Goal: Information Seeking & Learning: Learn about a topic

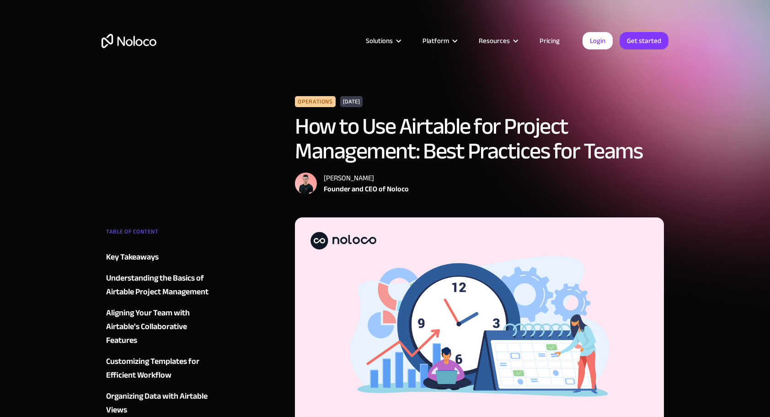
click at [549, 43] on link "Pricing" at bounding box center [549, 41] width 43 height 12
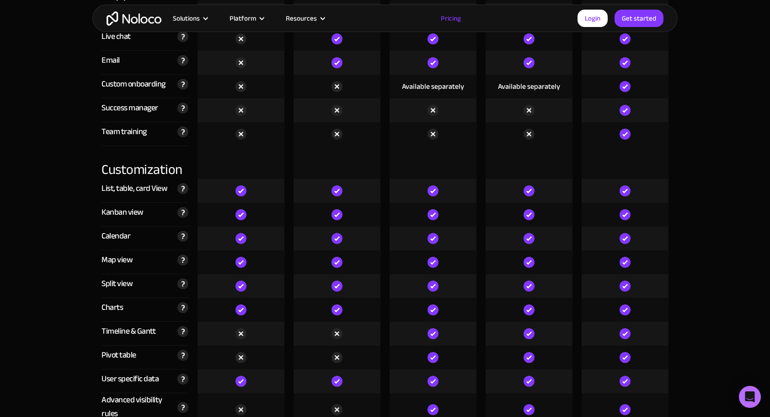
scroll to position [2440, 0]
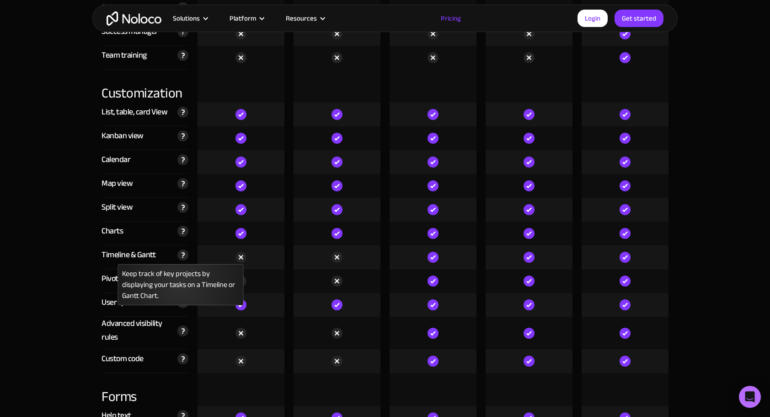
click at [187, 257] on img at bounding box center [183, 254] width 11 height 11
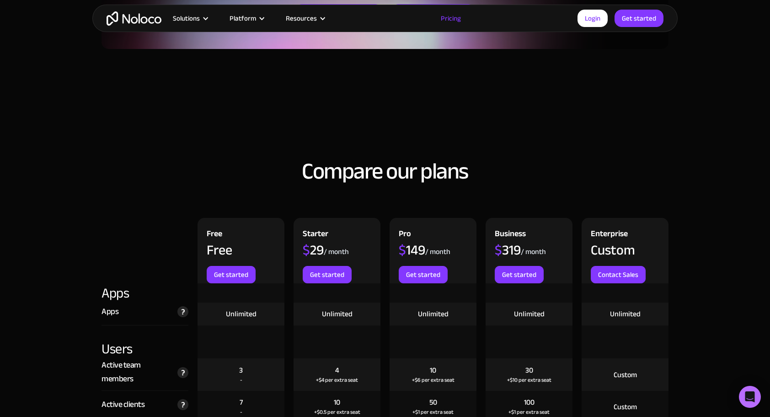
scroll to position [1067, 0]
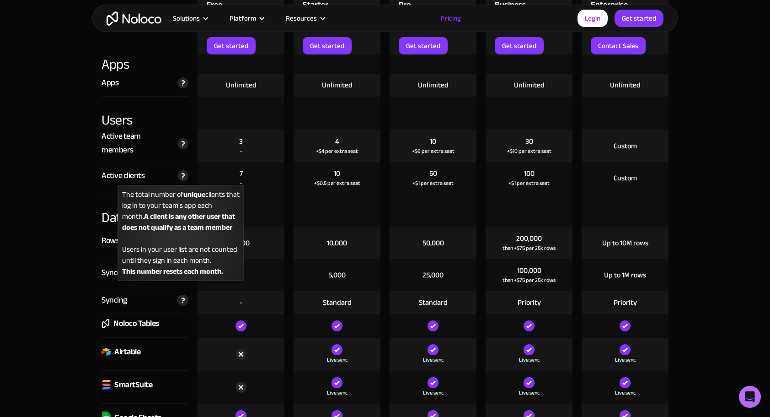
click at [179, 172] on img at bounding box center [183, 175] width 11 height 11
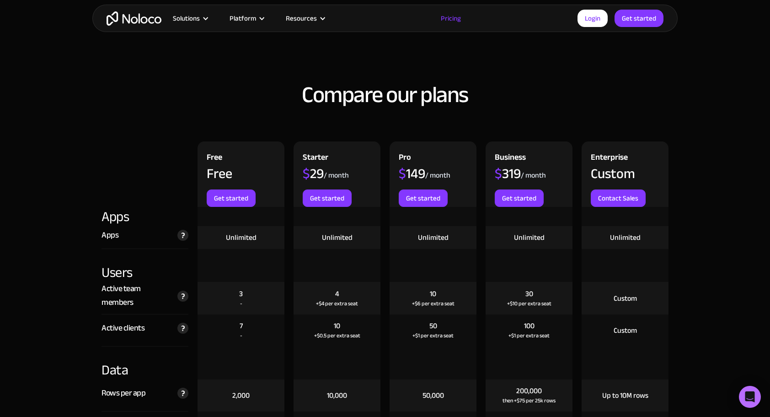
scroll to position [991, 0]
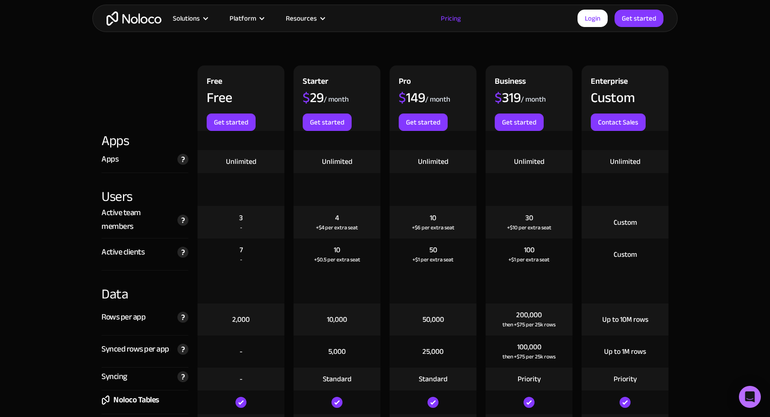
click at [128, 87] on div at bounding box center [145, 97] width 96 height 65
